Goal: Task Accomplishment & Management: Manage account settings

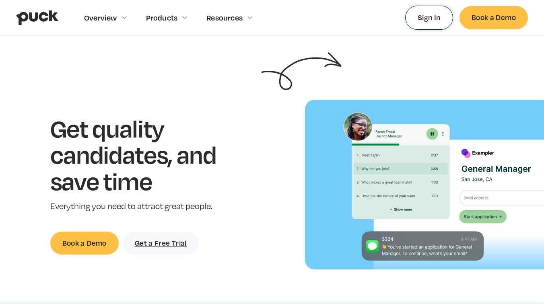
click at [433, 19] on link "Sign In" at bounding box center [429, 18] width 48 height 24
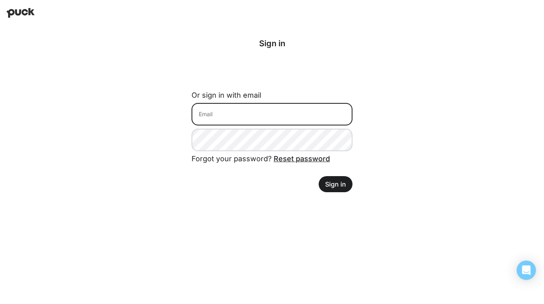
click at [242, 114] on input at bounding box center [271, 114] width 161 height 23
type input "hosogai@earthlink.net"
click at [263, 114] on input "hosogai@earthlink.net" at bounding box center [271, 114] width 161 height 23
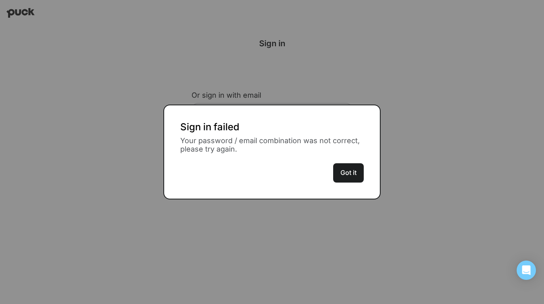
click at [354, 174] on button "Got it" at bounding box center [348, 172] width 31 height 19
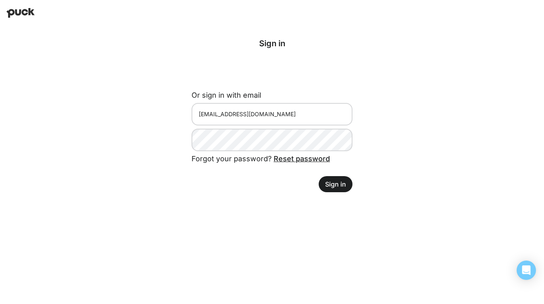
click at [337, 184] on button "Sign in" at bounding box center [336, 184] width 34 height 16
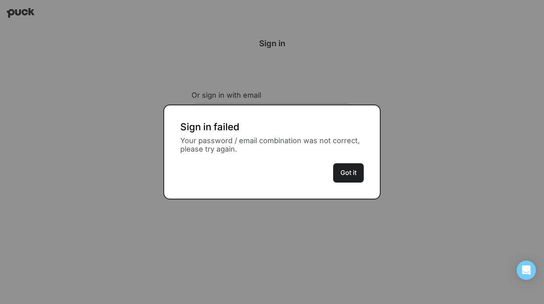
click at [353, 176] on button "Got it" at bounding box center [348, 172] width 31 height 19
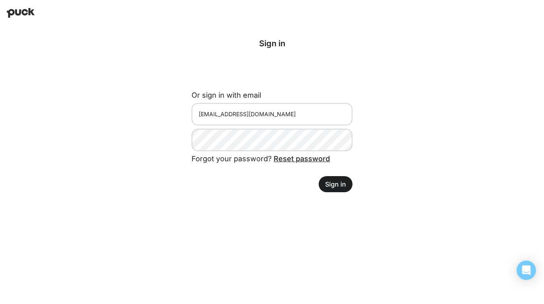
click at [298, 158] on link "Reset password" at bounding box center [302, 158] width 56 height 8
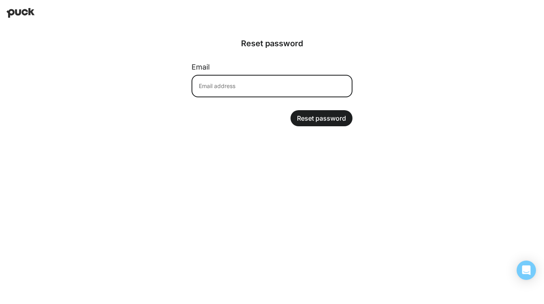
click at [280, 89] on input at bounding box center [271, 86] width 161 height 23
type input "hosogai@earthlink.net"
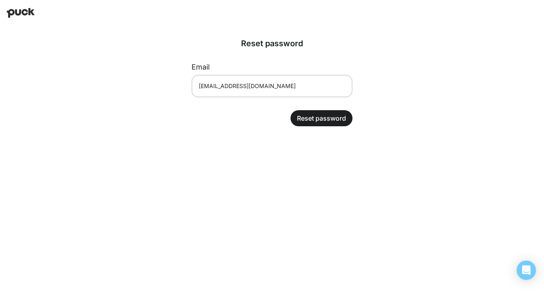
click at [323, 119] on button "Reset password" at bounding box center [321, 118] width 62 height 16
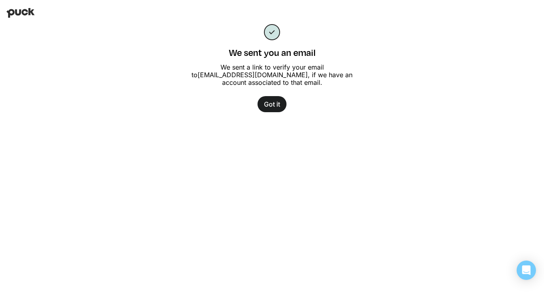
click at [270, 100] on button "Got it" at bounding box center [271, 104] width 29 height 16
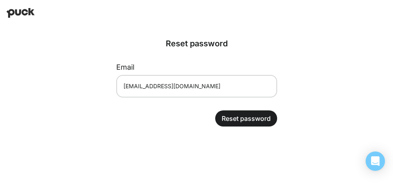
click at [251, 117] on button "Reset password" at bounding box center [246, 118] width 62 height 16
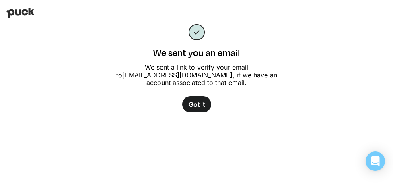
click at [195, 105] on button "Got it" at bounding box center [196, 104] width 29 height 16
